Goal: Book appointment/travel/reservation

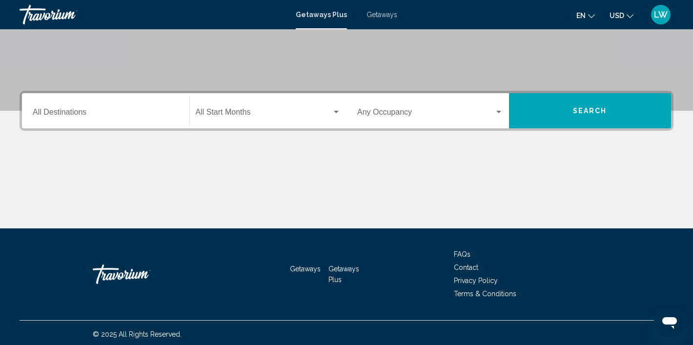
scroll to position [181, 0]
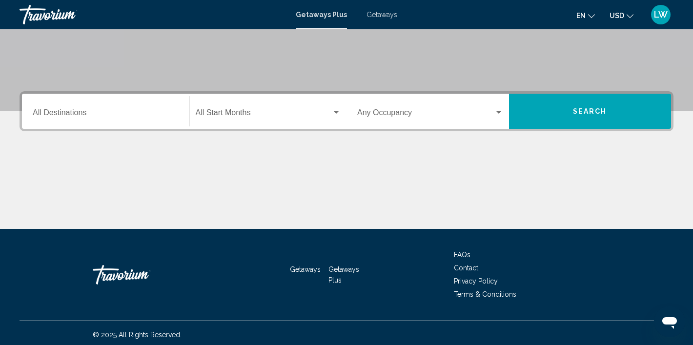
click at [70, 109] on div "Destination All Destinations" at bounding box center [106, 111] width 146 height 31
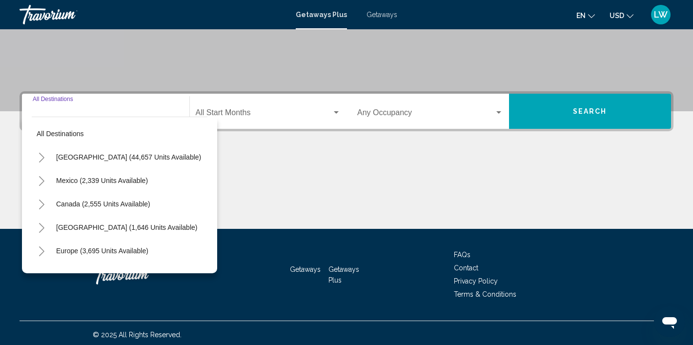
scroll to position [185, 0]
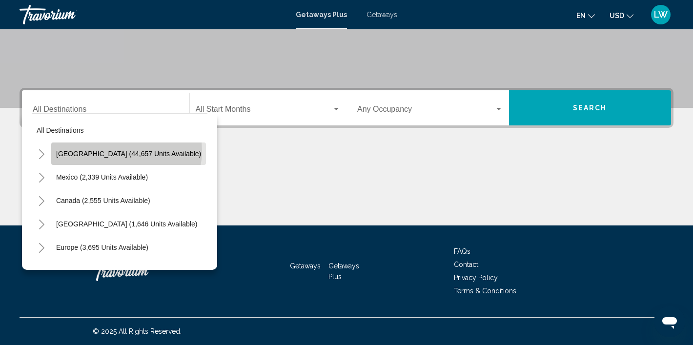
click at [126, 151] on span "[GEOGRAPHIC_DATA] (44,657 units available)" at bounding box center [128, 154] width 145 height 8
type input "**********"
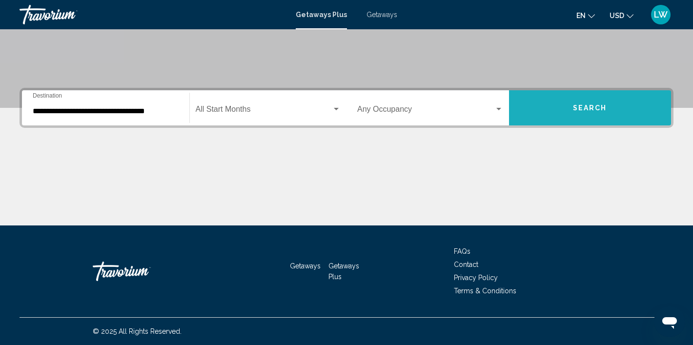
click at [555, 120] on button "Search" at bounding box center [590, 107] width 162 height 35
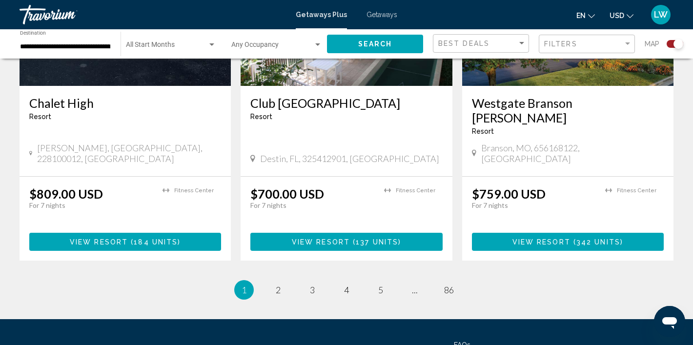
scroll to position [1547, 0]
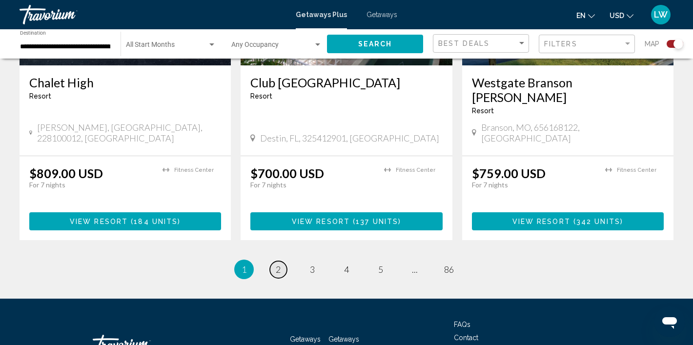
click at [279, 264] on span "2" at bounding box center [278, 269] width 5 height 11
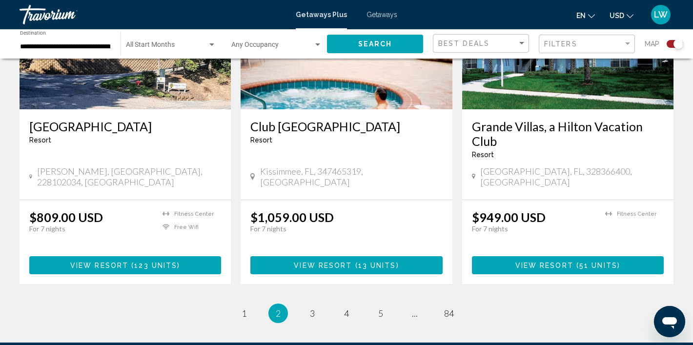
scroll to position [1547, 0]
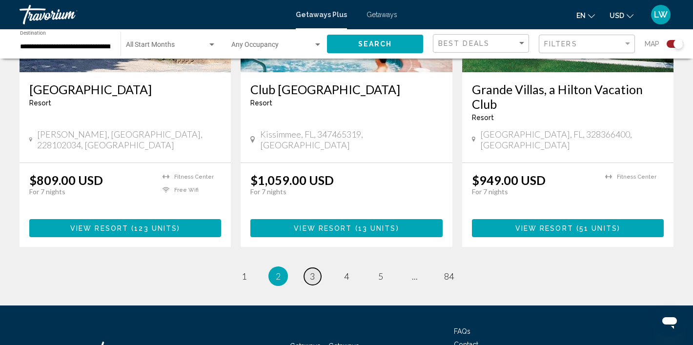
click at [314, 271] on span "3" at bounding box center [312, 276] width 5 height 11
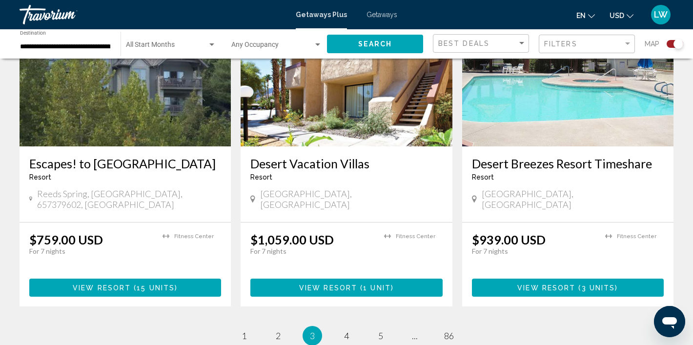
scroll to position [1501, 0]
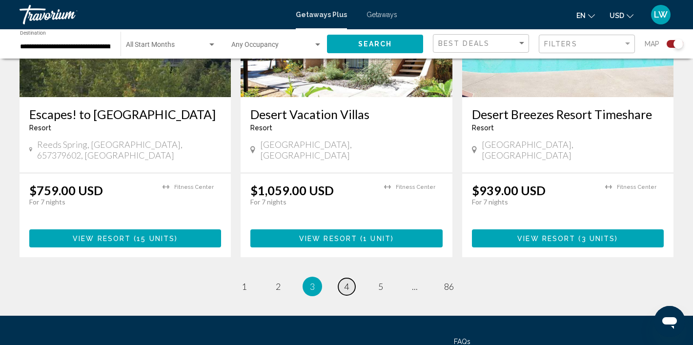
click at [346, 281] on span "4" at bounding box center [346, 286] width 5 height 11
